Goal: Task Accomplishment & Management: Manage account settings

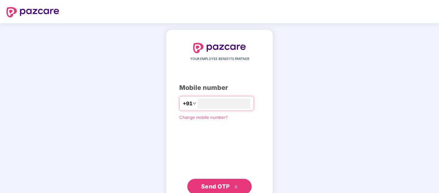
type input "**********"
click at [236, 189] on span "Send OTP" at bounding box center [219, 185] width 37 height 9
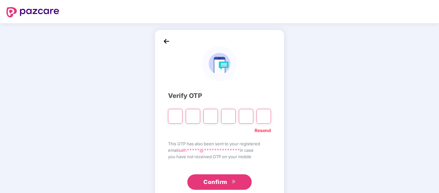
type input "*"
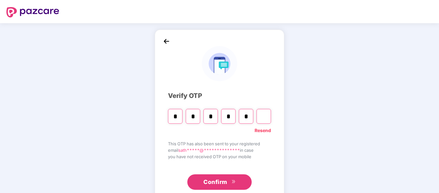
type input "*"
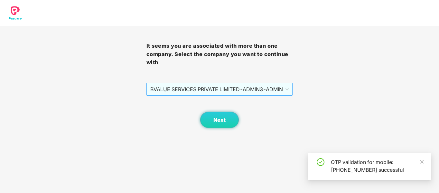
click at [259, 93] on span "BVALUE SERVICES PRIVATE LIMITED - ADMIN3 - ADMIN" at bounding box center [219, 89] width 139 height 12
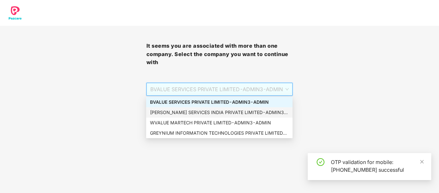
click at [254, 112] on div "VALUELEAF SERVICES INDIA PRIVATE LIMITED - ADMIN3 - ADMIN" at bounding box center [219, 112] width 139 height 7
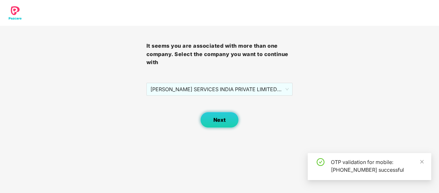
click at [223, 121] on span "Next" at bounding box center [219, 120] width 12 height 6
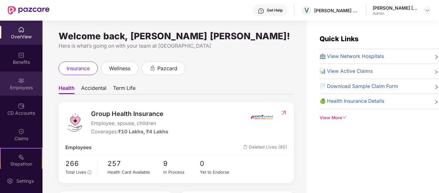
click at [12, 85] on div "Employees" at bounding box center [21, 87] width 42 height 6
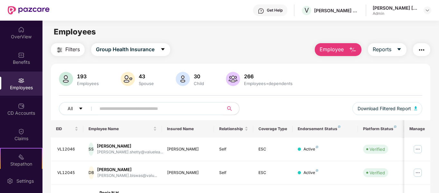
click at [134, 111] on input "text" at bounding box center [157, 109] width 116 height 10
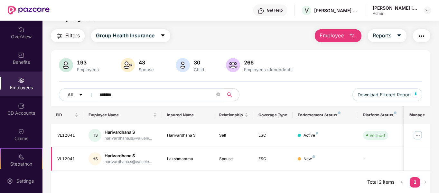
scroll to position [21, 0]
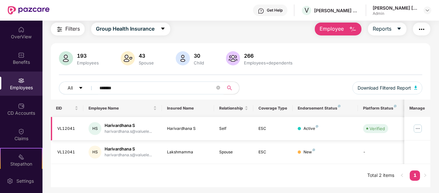
type input "*******"
click at [418, 132] on img at bounding box center [418, 128] width 10 height 10
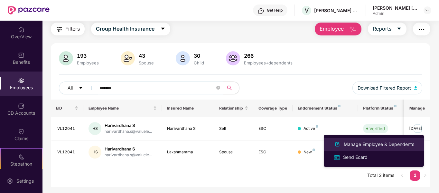
click at [376, 142] on div "Manage Employee & Dependents" at bounding box center [379, 144] width 73 height 7
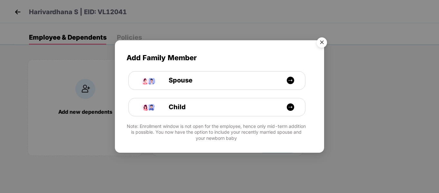
click at [319, 38] on img "Close" at bounding box center [322, 43] width 18 height 18
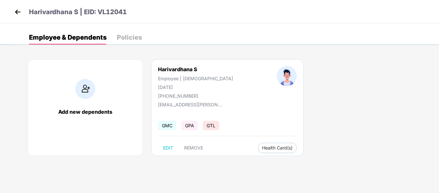
click at [22, 13] on img at bounding box center [18, 12] width 10 height 10
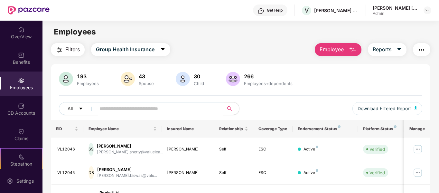
click at [137, 107] on input "text" at bounding box center [157, 109] width 116 height 10
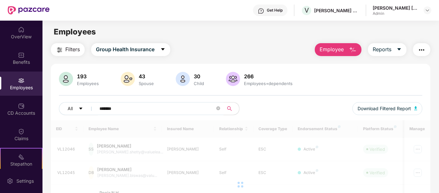
type input "*******"
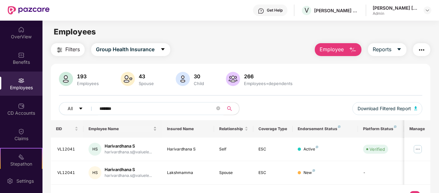
scroll to position [21, 0]
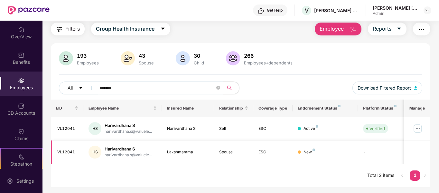
drag, startPoint x: 362, startPoint y: 150, endPoint x: 406, endPoint y: 152, distance: 43.9
click at [365, 150] on td "-" at bounding box center [381, 152] width 46 height 24
click at [430, 161] on td at bounding box center [417, 152] width 26 height 24
click at [421, 153] on td at bounding box center [417, 152] width 26 height 24
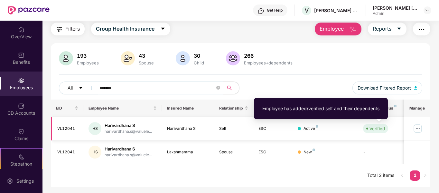
drag, startPoint x: 378, startPoint y: 128, endPoint x: 401, endPoint y: 134, distance: 23.7
click at [379, 128] on div "Verified" at bounding box center [377, 128] width 15 height 6
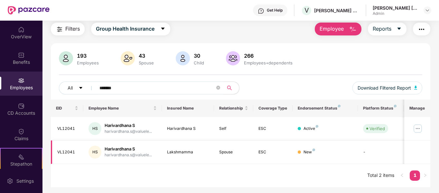
click at [95, 152] on div "HS" at bounding box center [95, 152] width 13 height 13
click at [419, 127] on img at bounding box center [418, 128] width 10 height 10
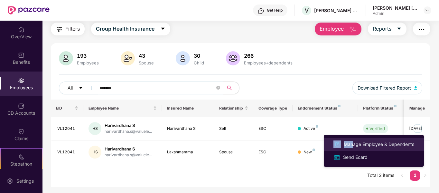
drag, startPoint x: 350, startPoint y: 146, endPoint x: 335, endPoint y: 143, distance: 15.1
click at [335, 143] on div "Manage Employee & Dependents" at bounding box center [373, 144] width 83 height 8
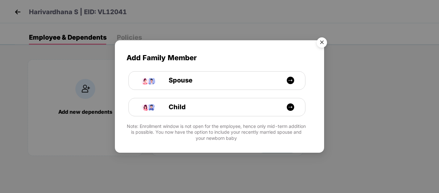
click at [322, 42] on img "Close" at bounding box center [322, 43] width 18 height 18
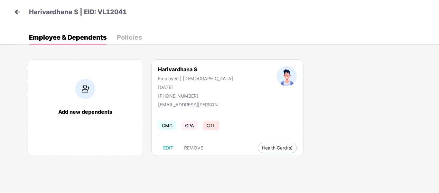
click at [16, 14] on img at bounding box center [18, 12] width 10 height 10
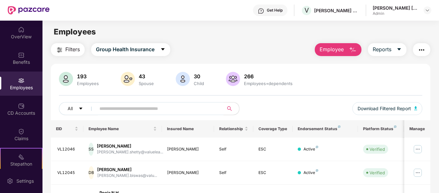
click at [183, 111] on input "text" at bounding box center [157, 109] width 116 height 10
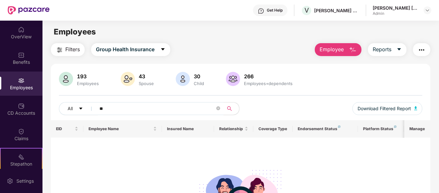
type input "*"
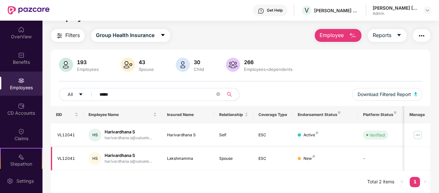
scroll to position [21, 0]
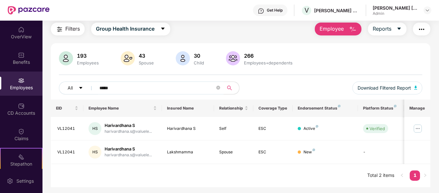
type input "*****"
